Goal: Task Accomplishment & Management: Manage account settings

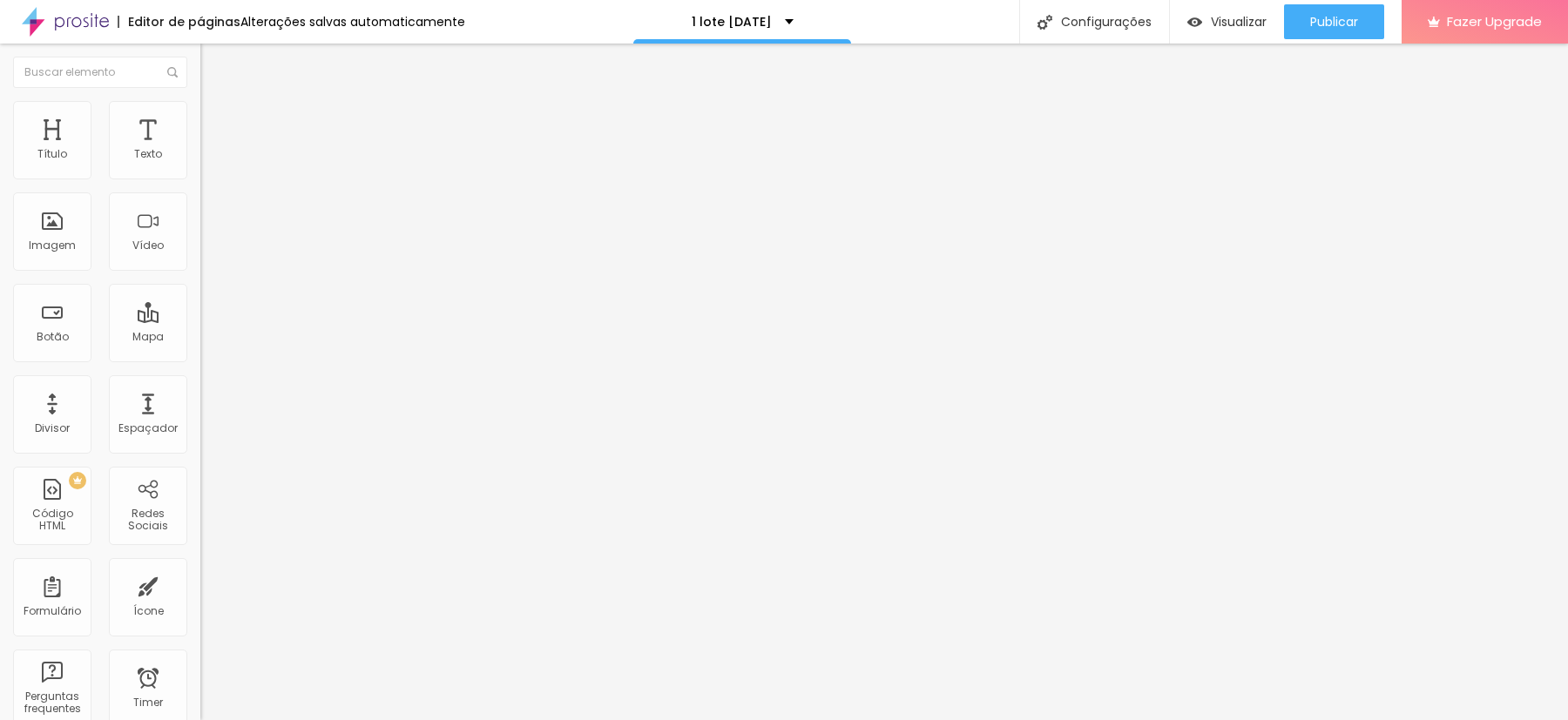
click at [200, 184] on span "Editar perguntas" at bounding box center [249, 177] width 99 height 15
drag, startPoint x: 895, startPoint y: 547, endPoint x: 780, endPoint y: 365, distance: 215.3
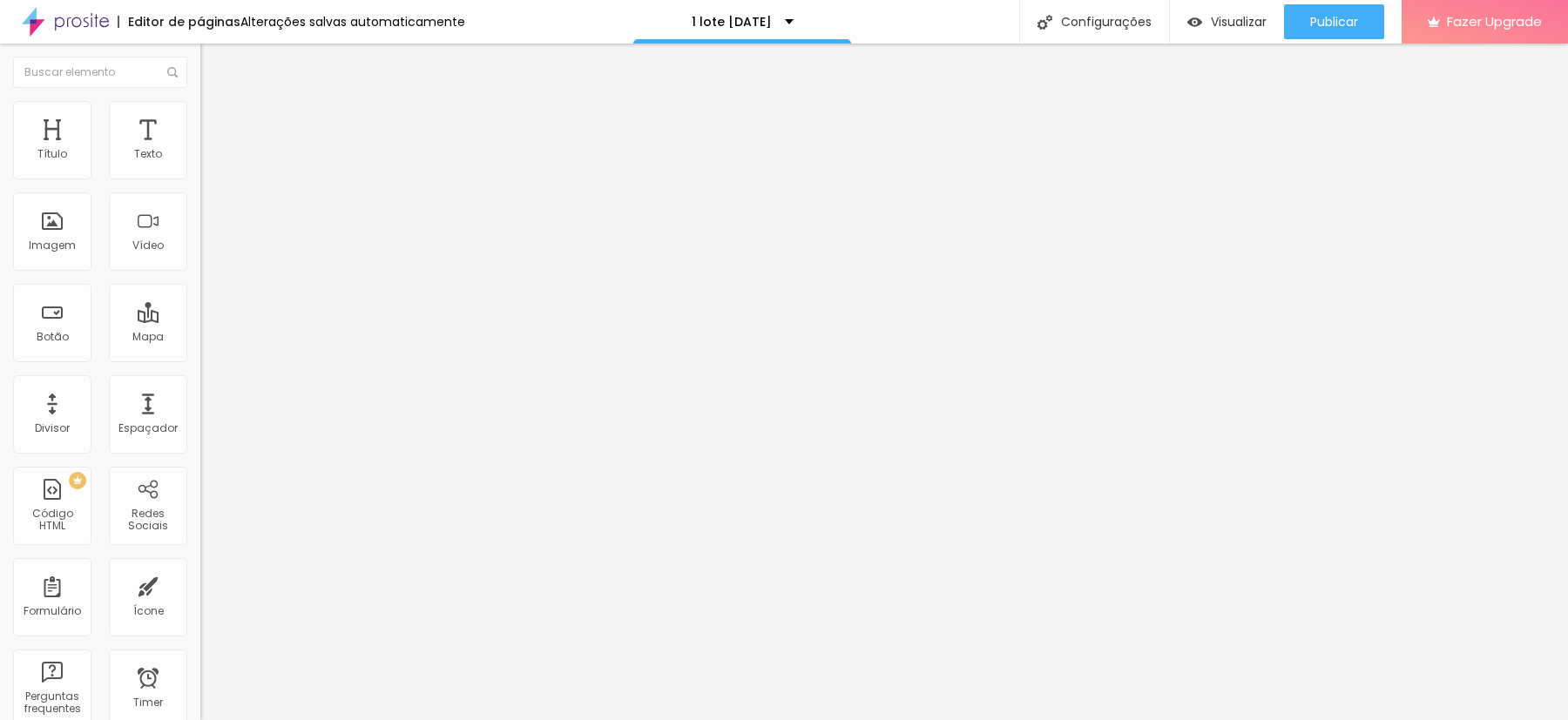
drag, startPoint x: 911, startPoint y: 562, endPoint x: 529, endPoint y: 527, distance: 383.6
drag, startPoint x: 939, startPoint y: 465, endPoint x: 760, endPoint y: 462, distance: 179.0
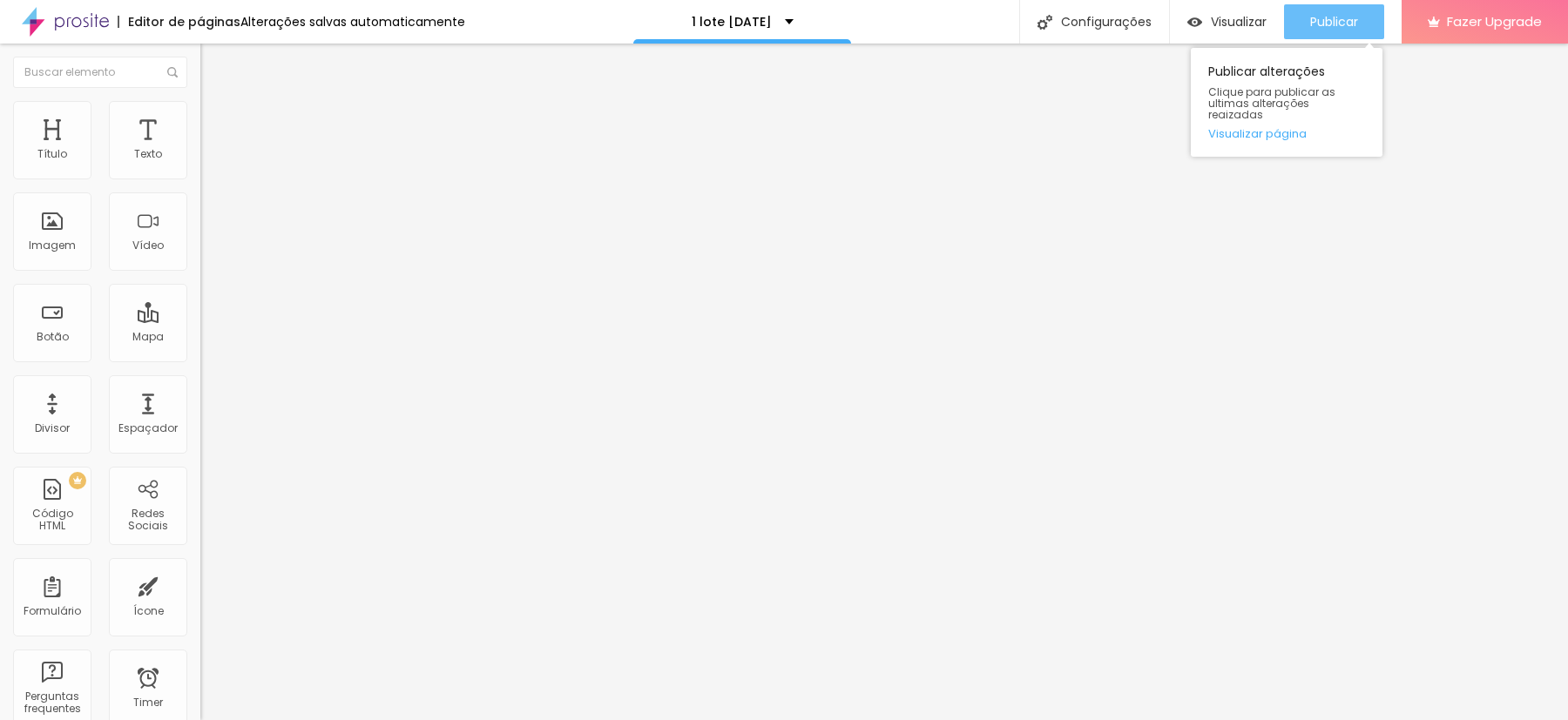
click at [1324, 26] on span "Publicar" at bounding box center [1334, 21] width 48 height 14
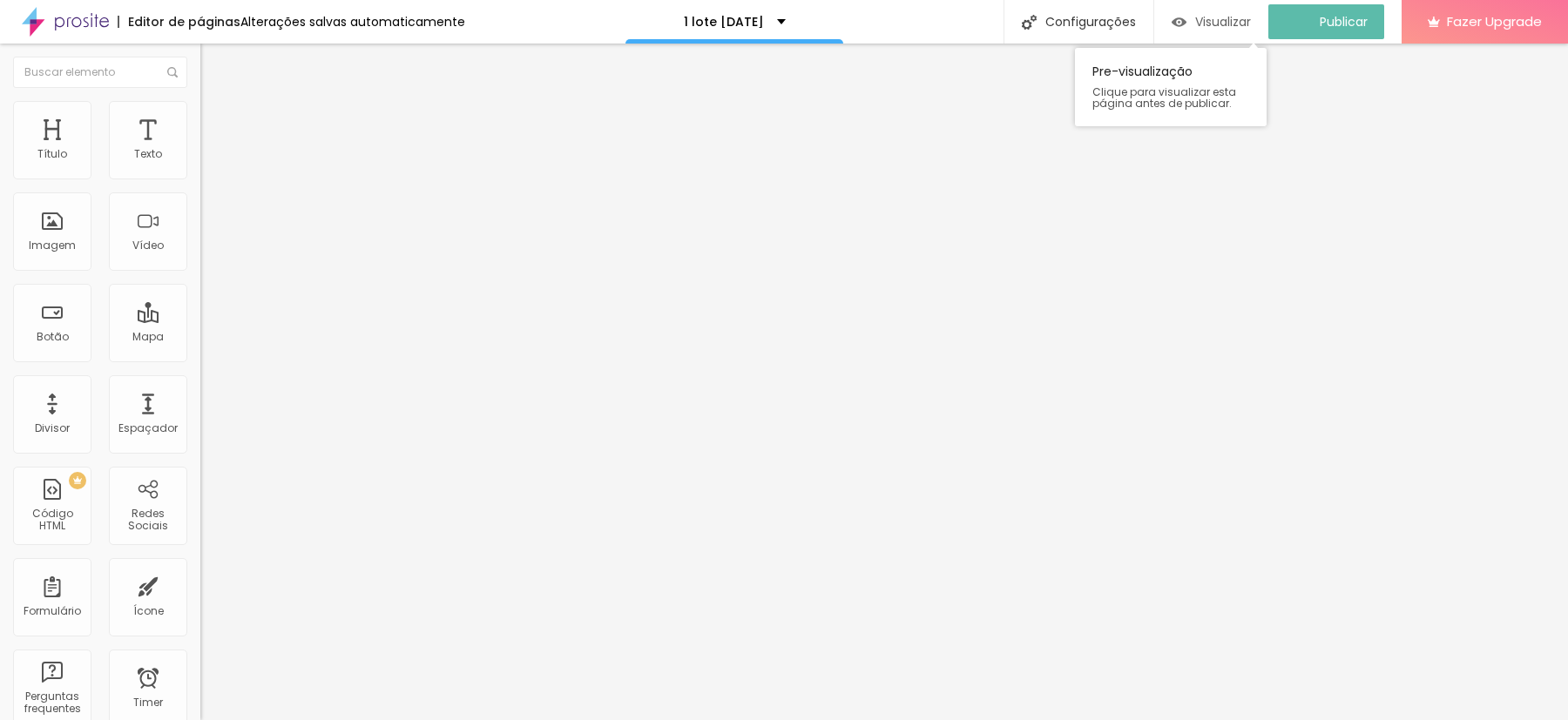
click at [1242, 21] on span "Visualizar" at bounding box center [1223, 21] width 56 height 14
